Goal: Task Accomplishment & Management: Manage account settings

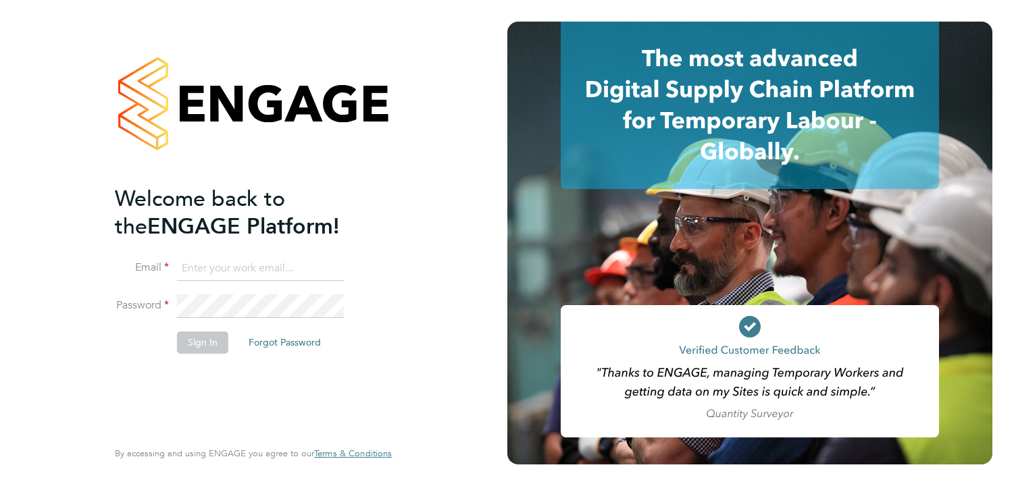
type input "[EMAIL_ADDRESS][DOMAIN_NAME]"
click at [203, 340] on button "Sign In" at bounding box center [202, 343] width 51 height 22
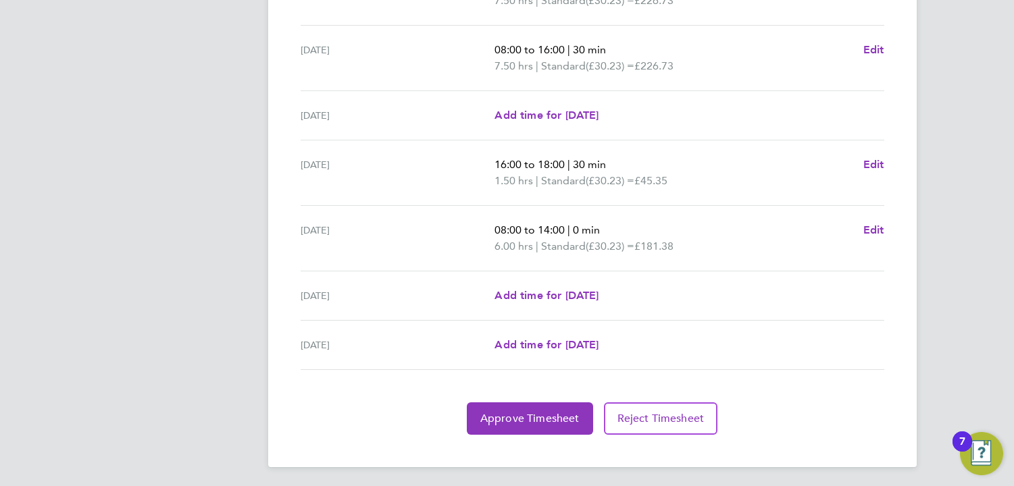
scroll to position [484, 0]
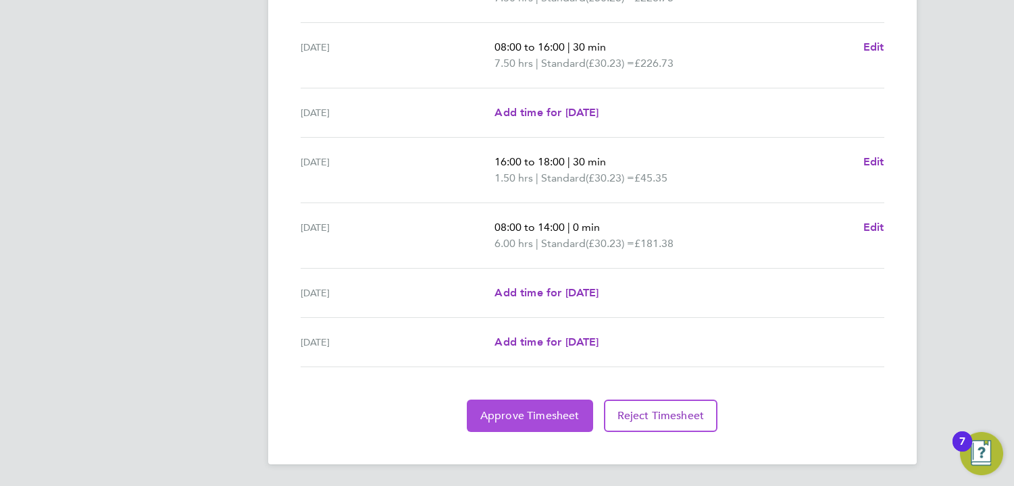
click at [547, 409] on span "Approve Timesheet" at bounding box center [529, 416] width 99 height 14
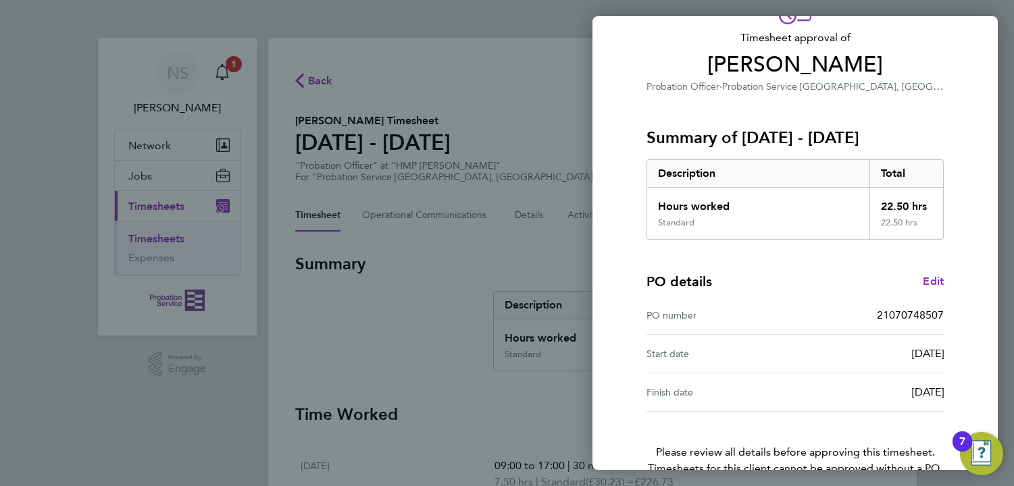
scroll to position [161, 0]
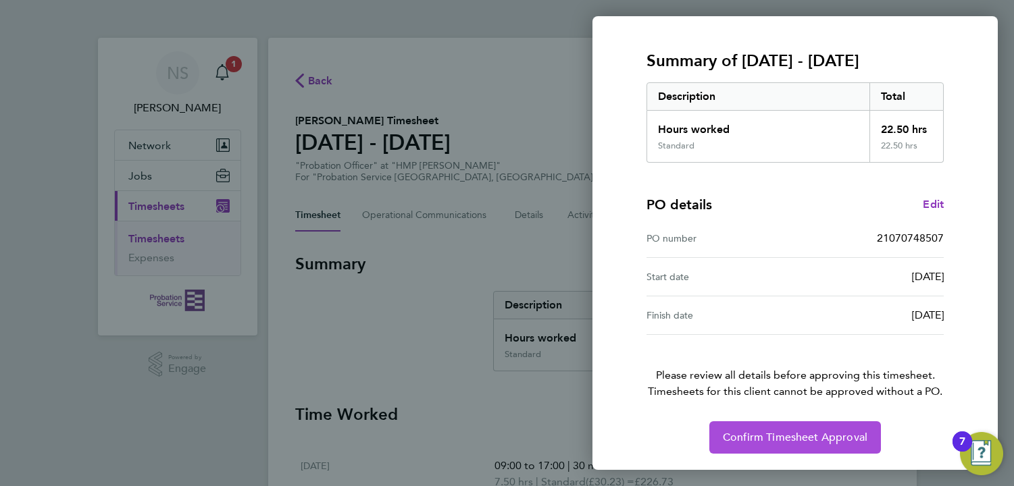
click at [777, 427] on button "Confirm Timesheet Approval" at bounding box center [795, 437] width 172 height 32
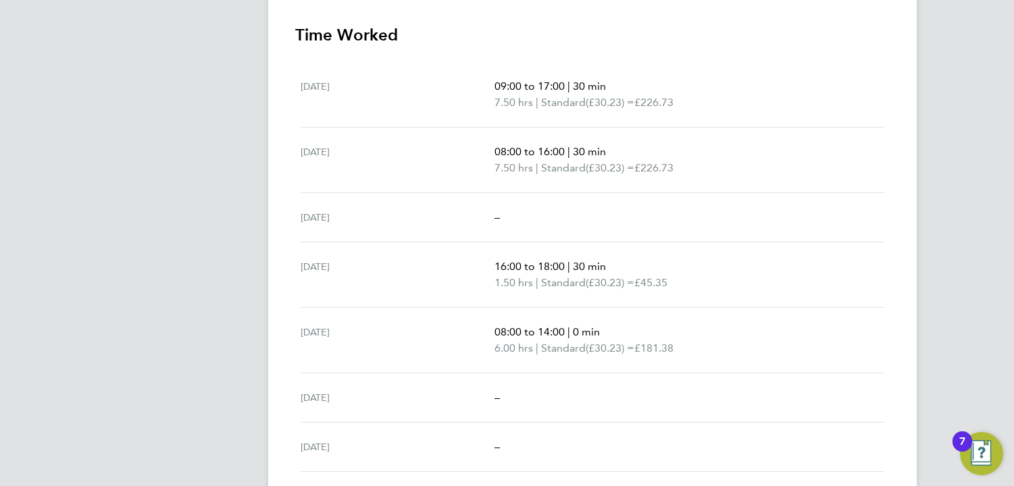
scroll to position [419, 0]
